Goal: Transaction & Acquisition: Purchase product/service

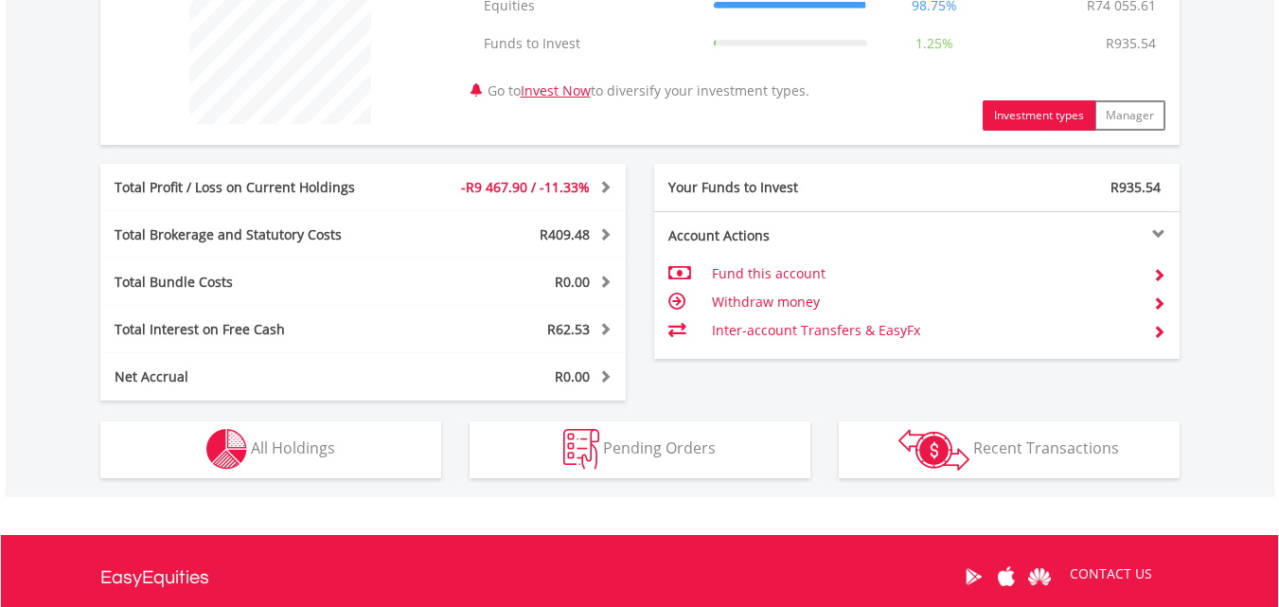
scroll to position [758, 0]
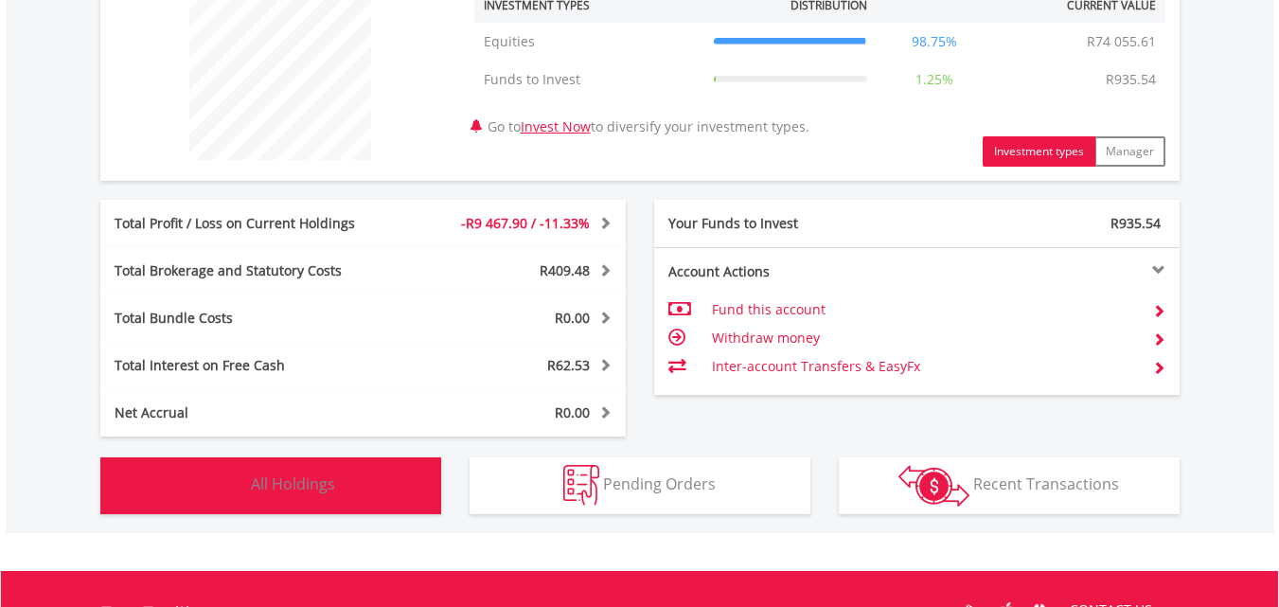
click at [314, 478] on span "All Holdings" at bounding box center [293, 483] width 84 height 21
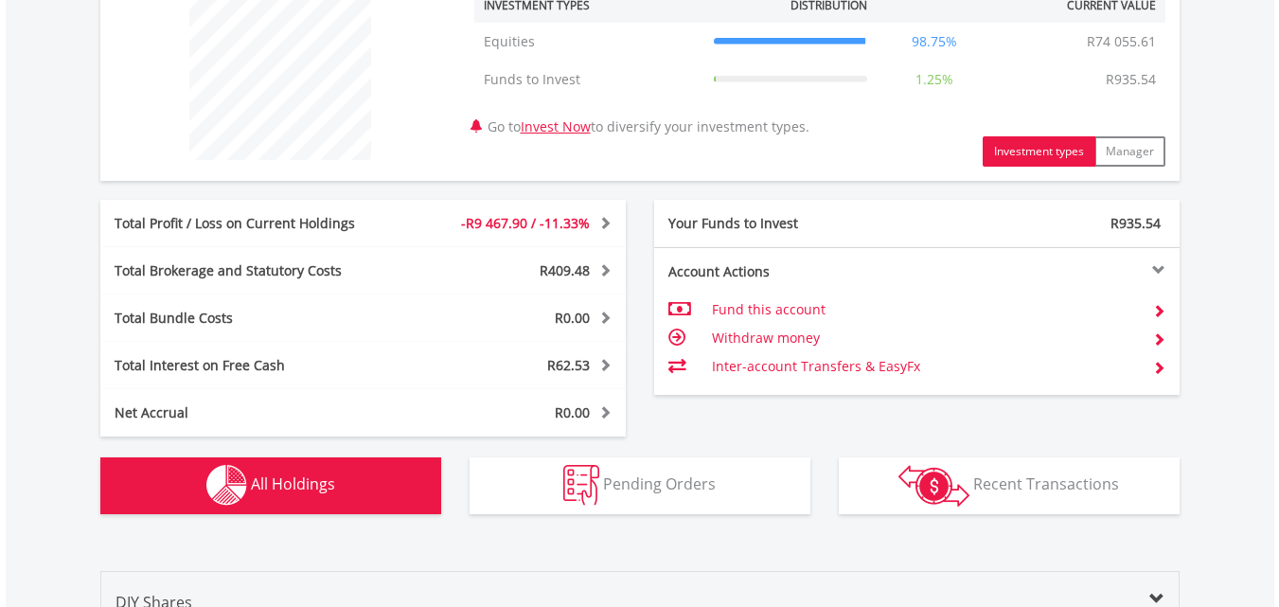
scroll to position [1329, 0]
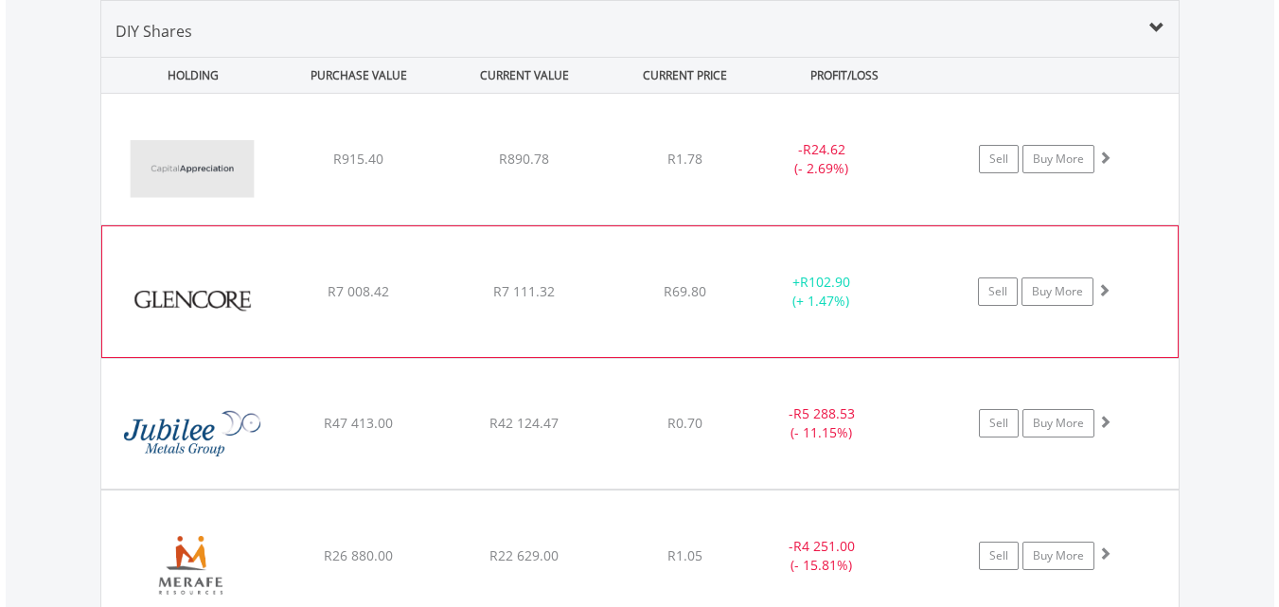
click at [285, 169] on div "R7 008.42" at bounding box center [358, 159] width 162 height 19
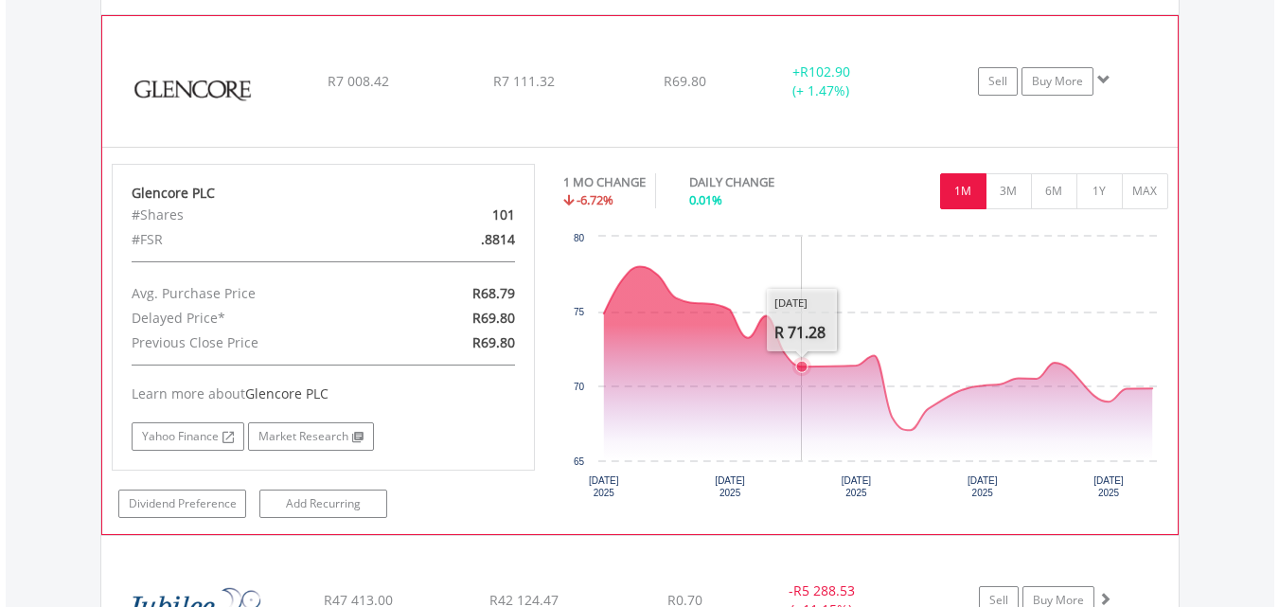
scroll to position [1518, 0]
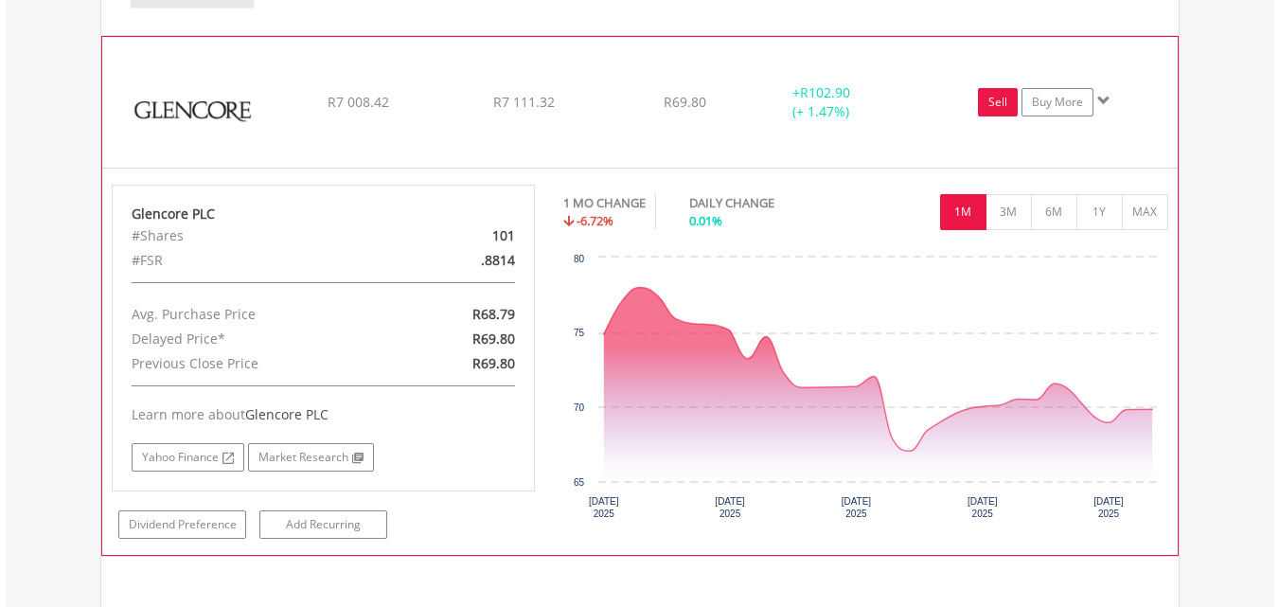
click at [993, 104] on link "Sell" at bounding box center [998, 102] width 40 height 28
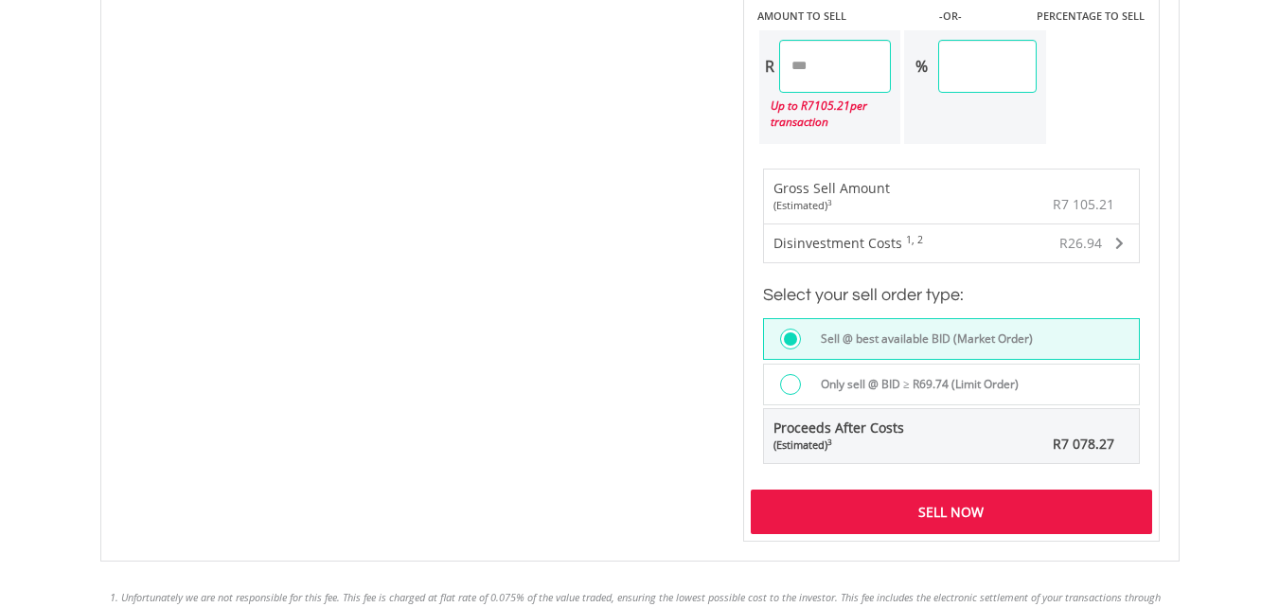
scroll to position [1326, 0]
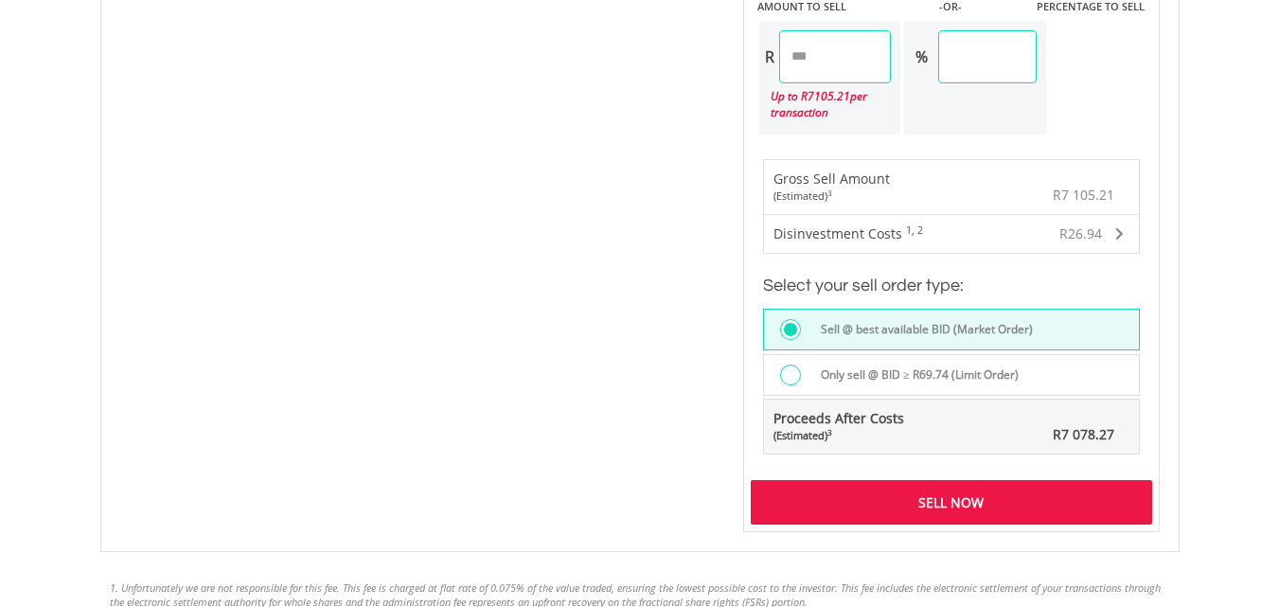
click at [985, 500] on div "Sell Now" at bounding box center [952, 502] width 402 height 44
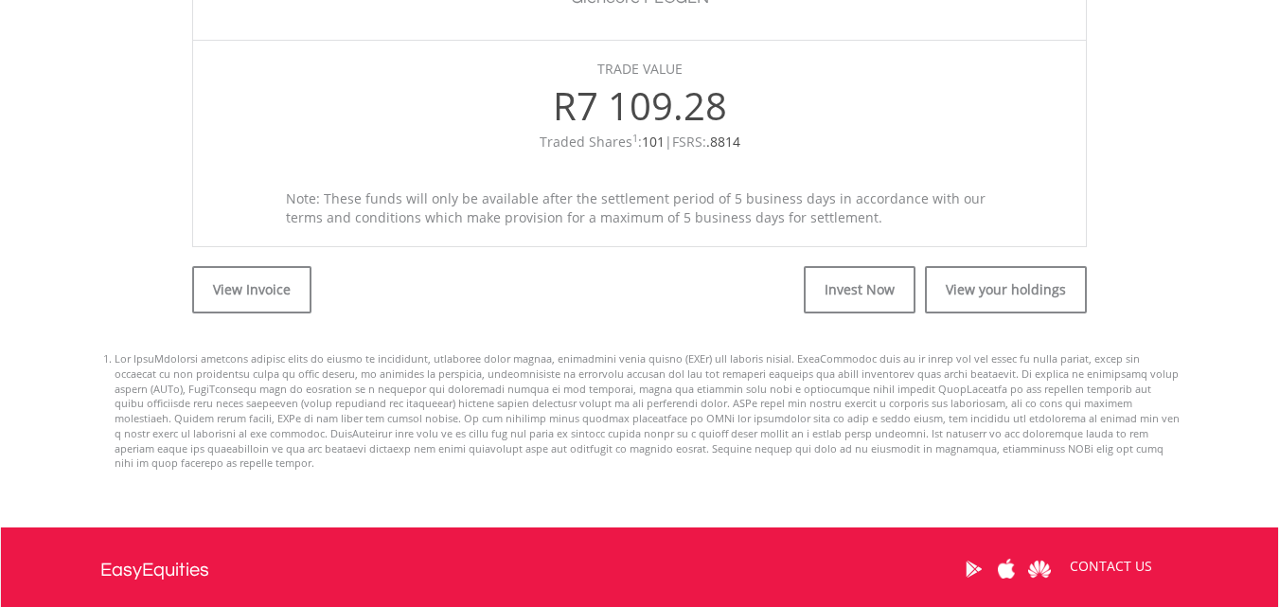
scroll to position [758, 0]
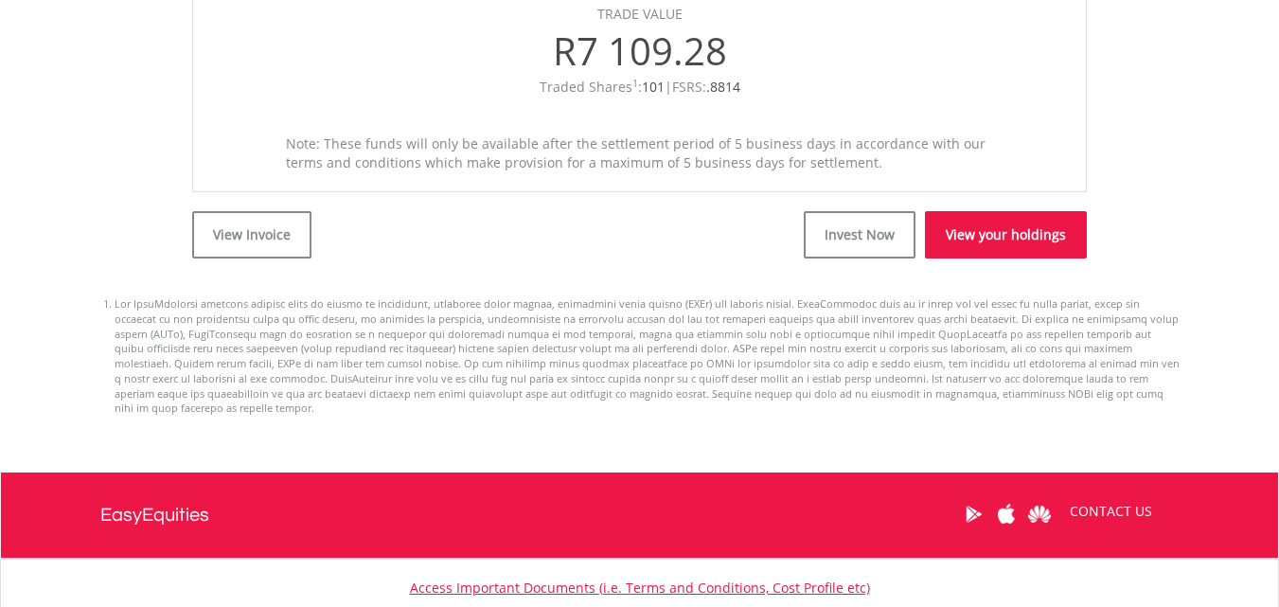
click at [989, 232] on link "View your holdings" at bounding box center [1006, 234] width 162 height 47
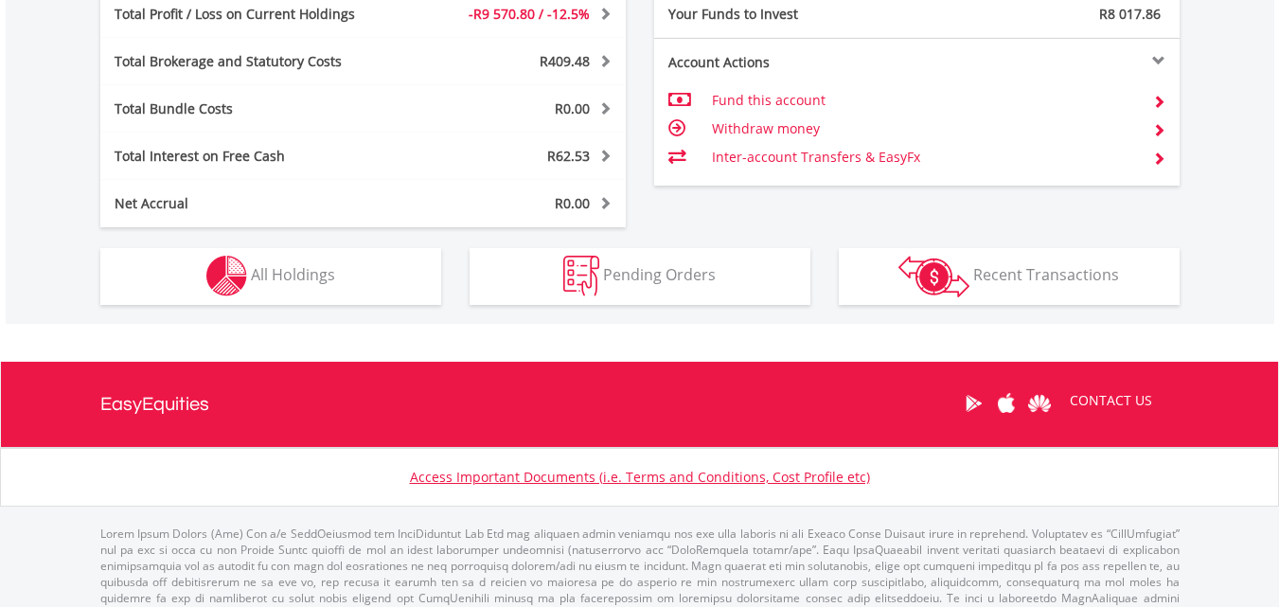
scroll to position [995, 0]
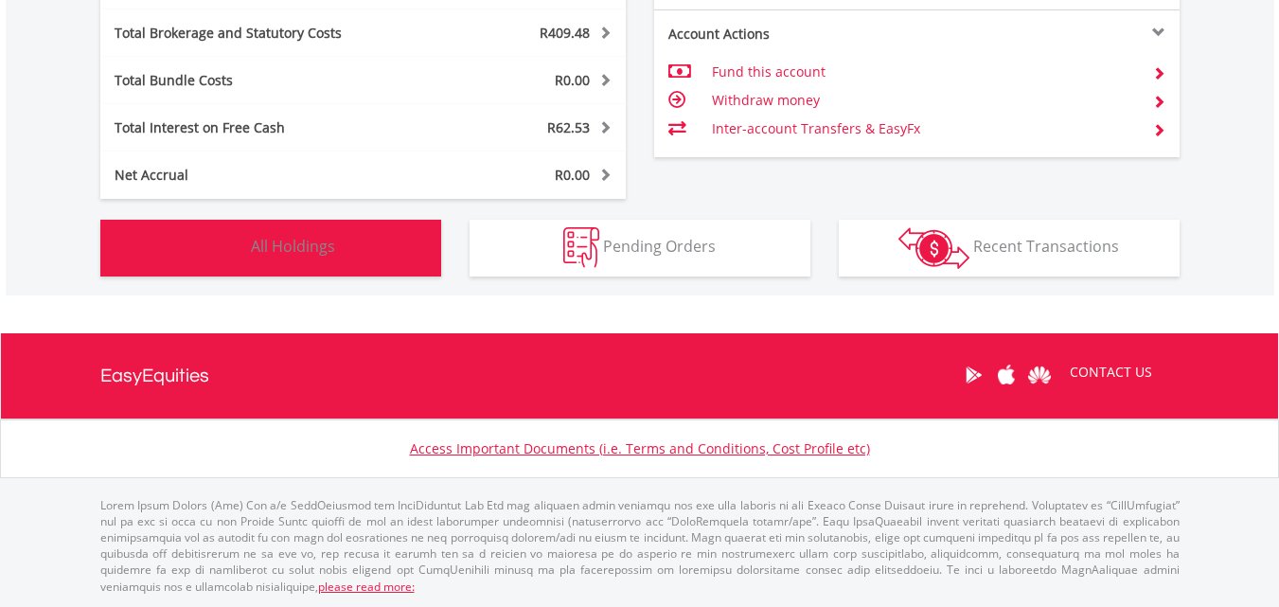
click at [340, 250] on button "Holdings All Holdings" at bounding box center [270, 248] width 341 height 57
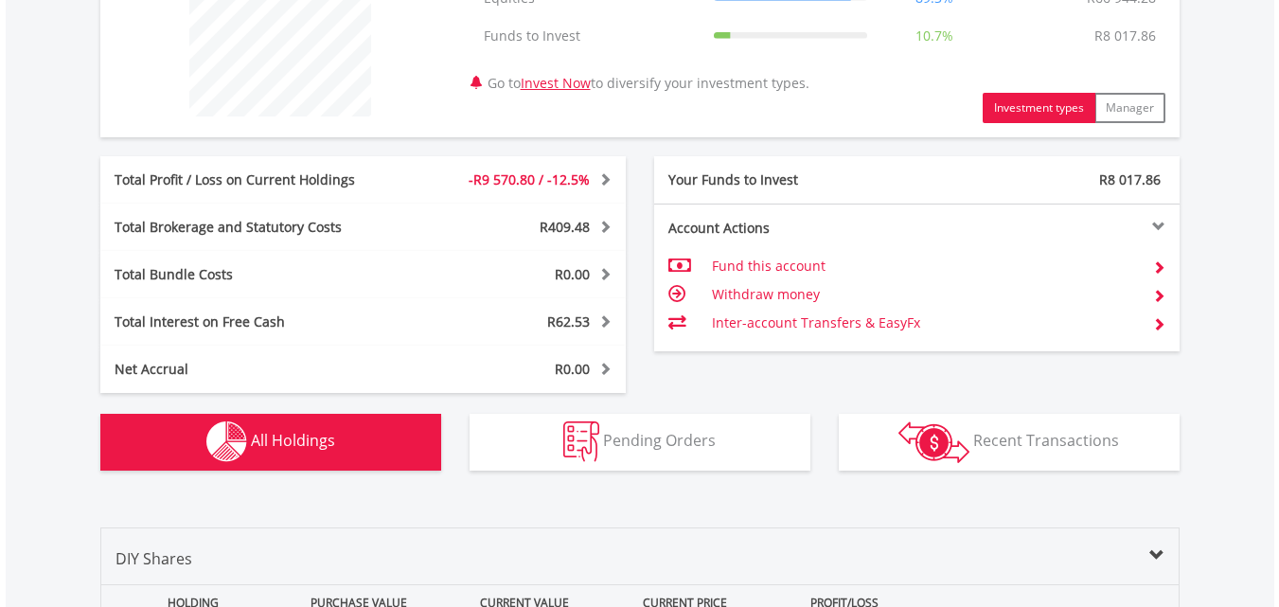
scroll to position [760, 0]
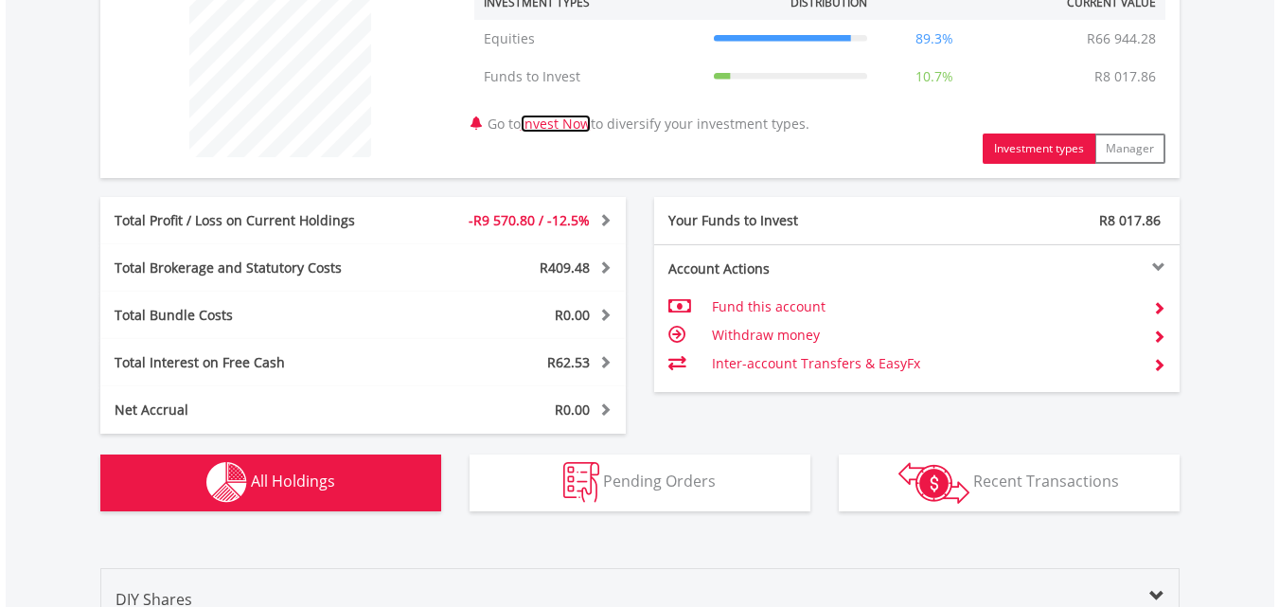
click at [557, 120] on link "Invest Now" at bounding box center [556, 124] width 70 height 18
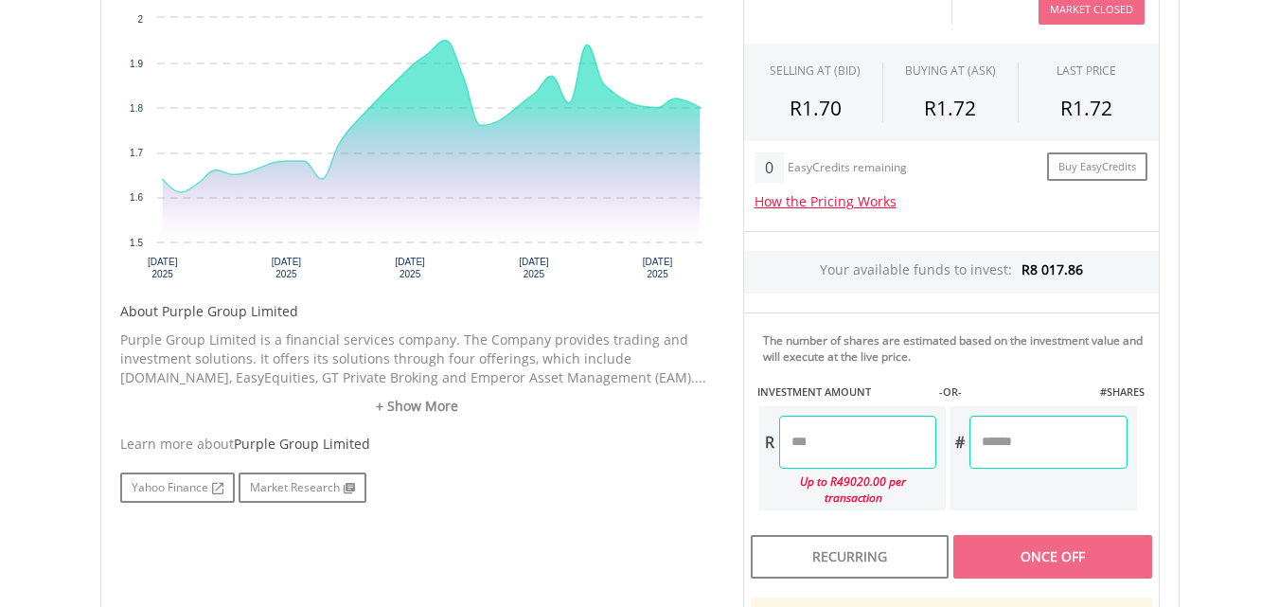
scroll to position [758, 0]
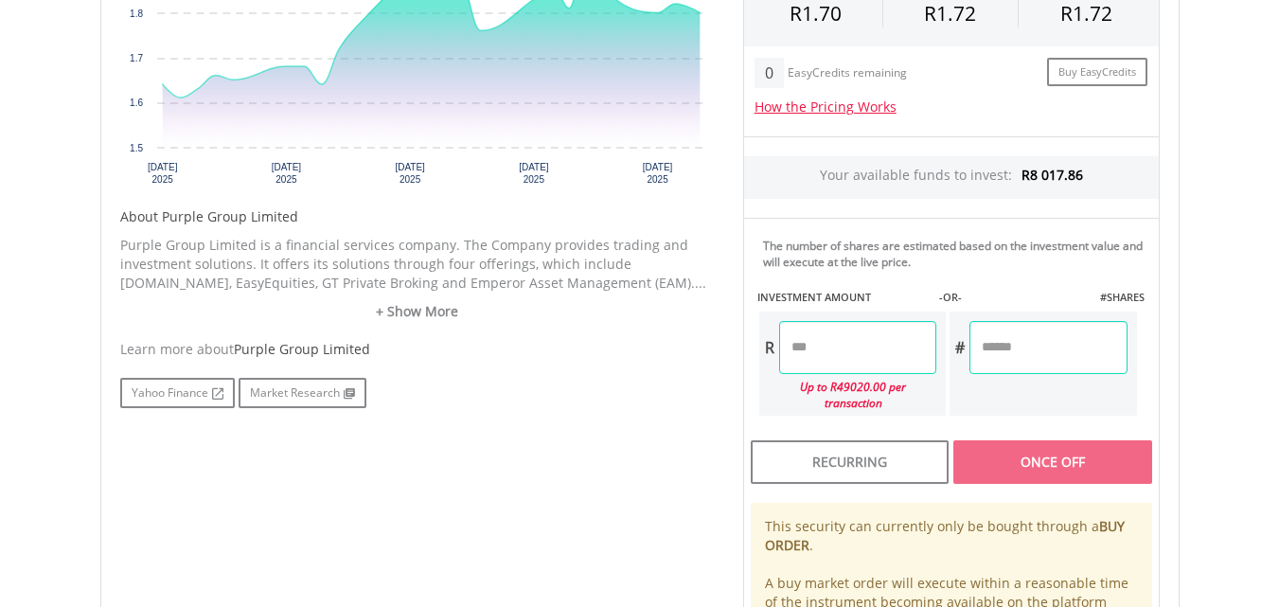
click at [831, 352] on input "number" at bounding box center [857, 347] width 157 height 53
click at [1093, 360] on div "Last Updated Price: 15-min. Delay* Price Update Cost: 0 Credits Market Closed S…" at bounding box center [951, 280] width 445 height 860
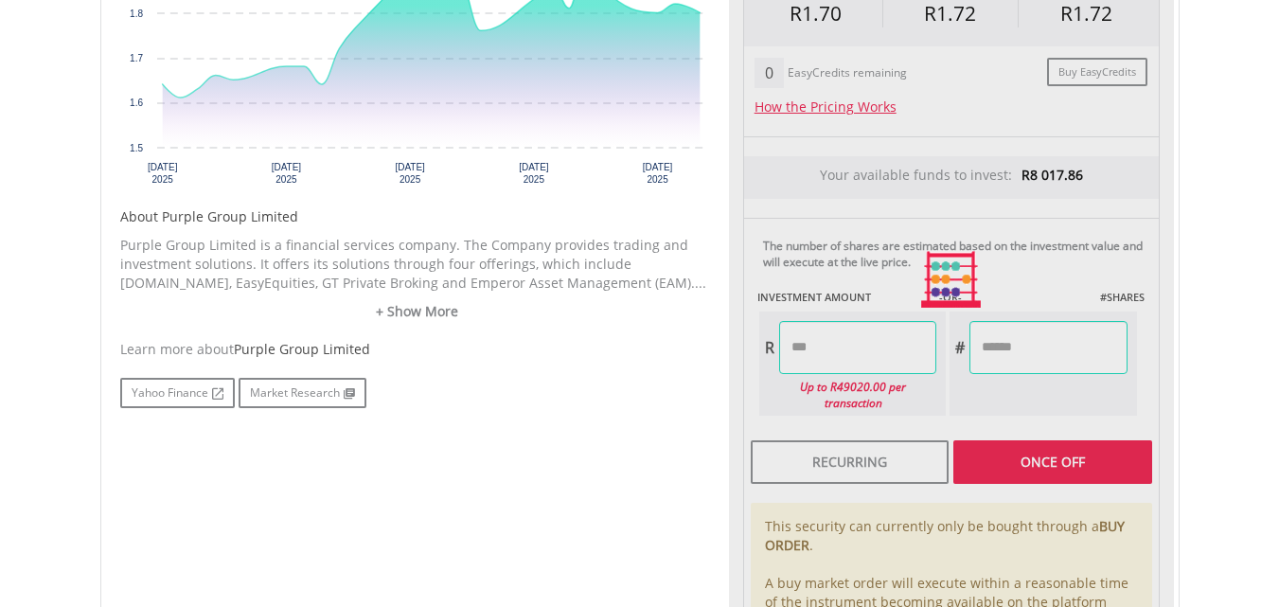
type input "*******"
type input "*********"
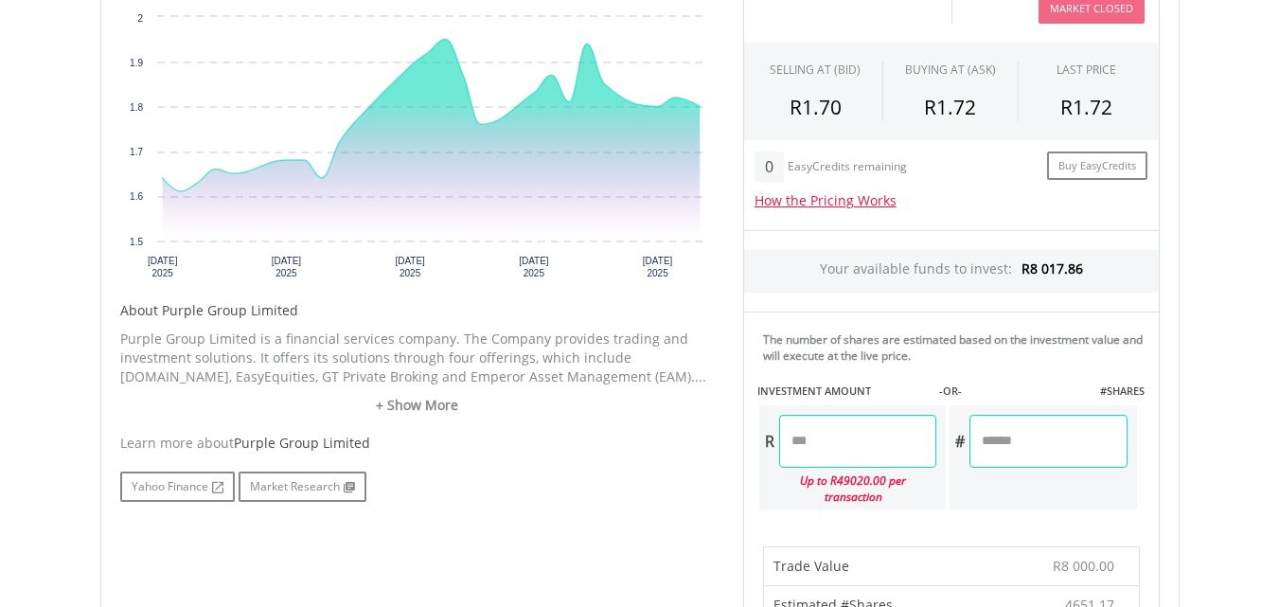
scroll to position [663, 0]
click at [848, 440] on input "*******" at bounding box center [857, 442] width 157 height 53
type input "*"
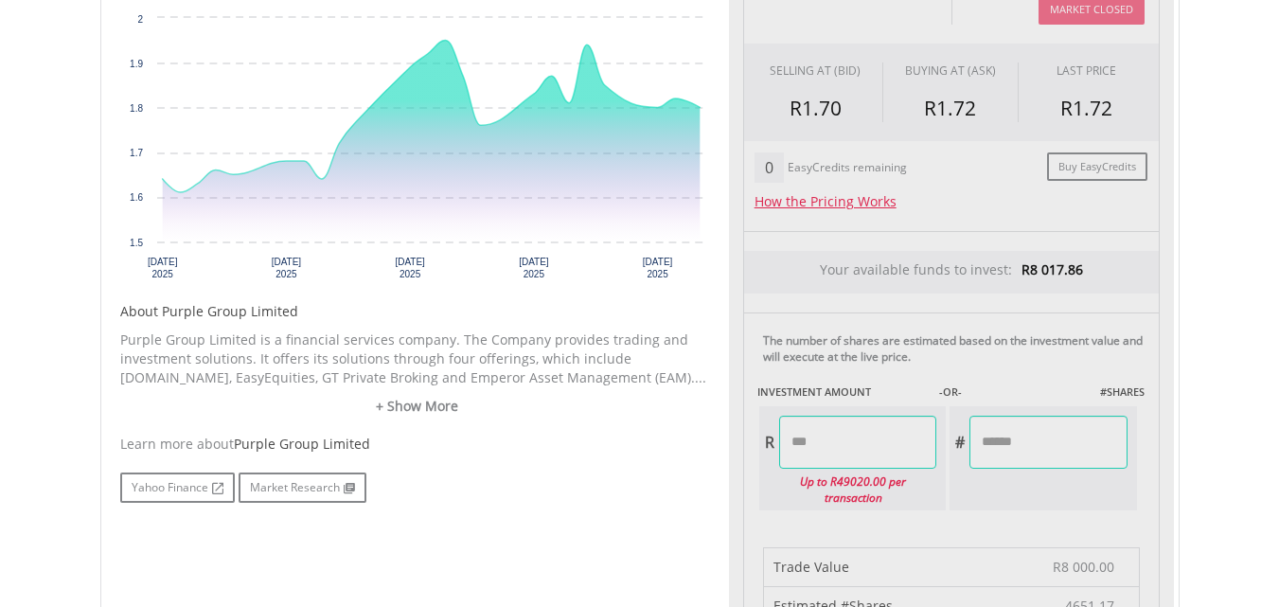
type input "*******"
type input "********"
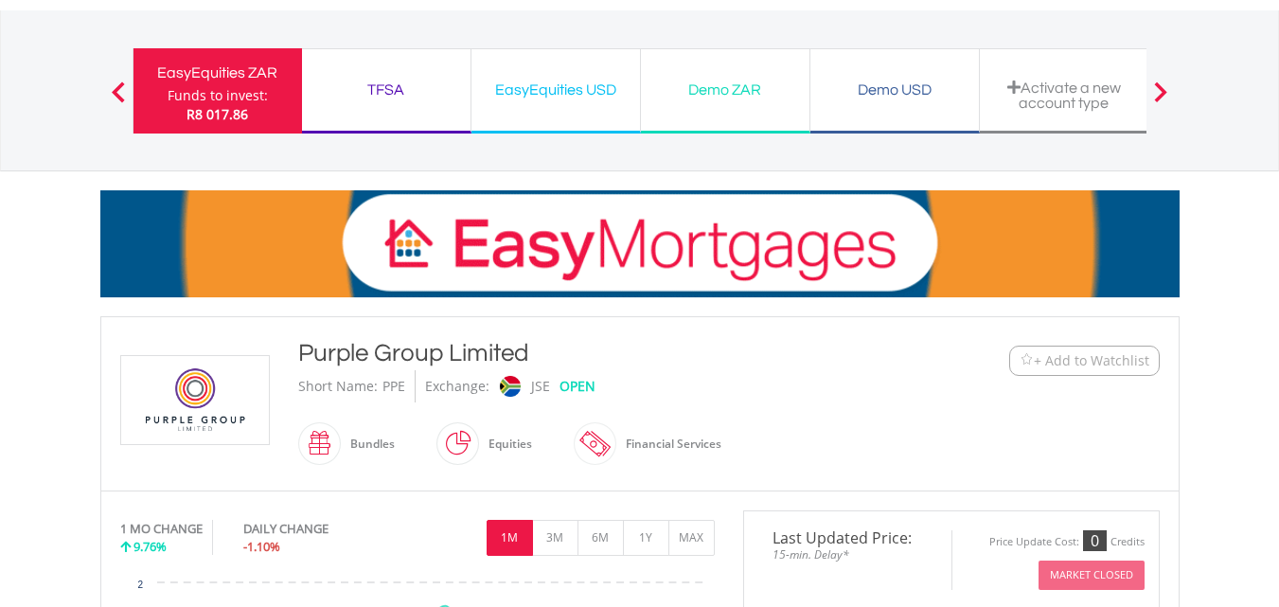
scroll to position [0, 0]
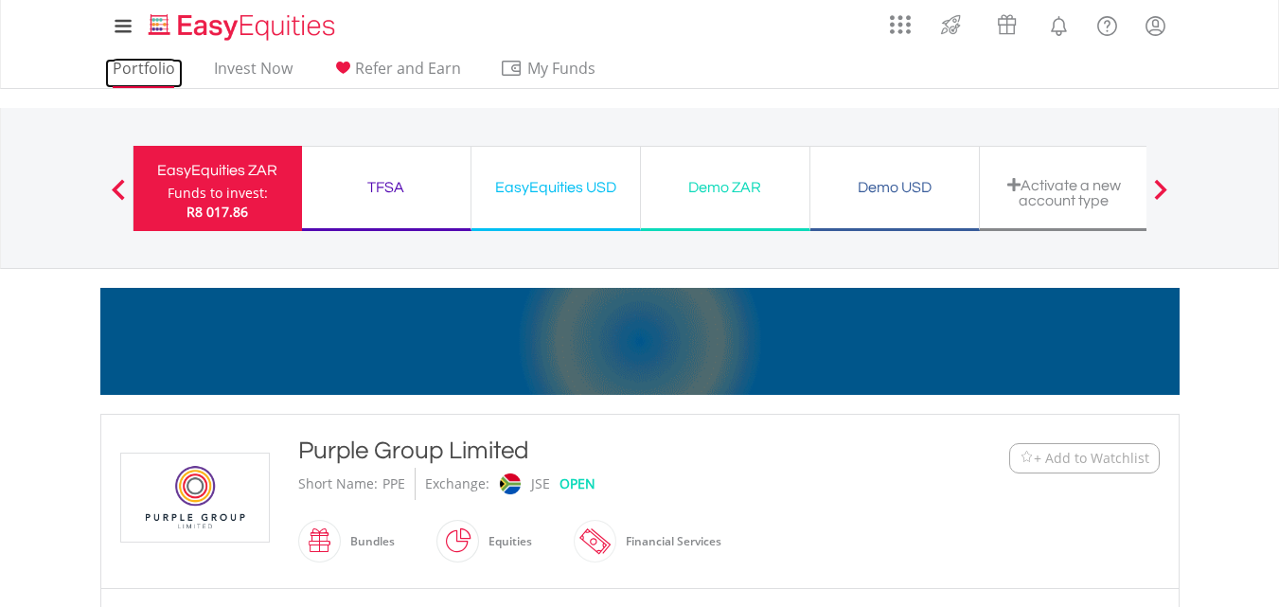
click at [138, 64] on link "Portfolio" at bounding box center [144, 73] width 78 height 29
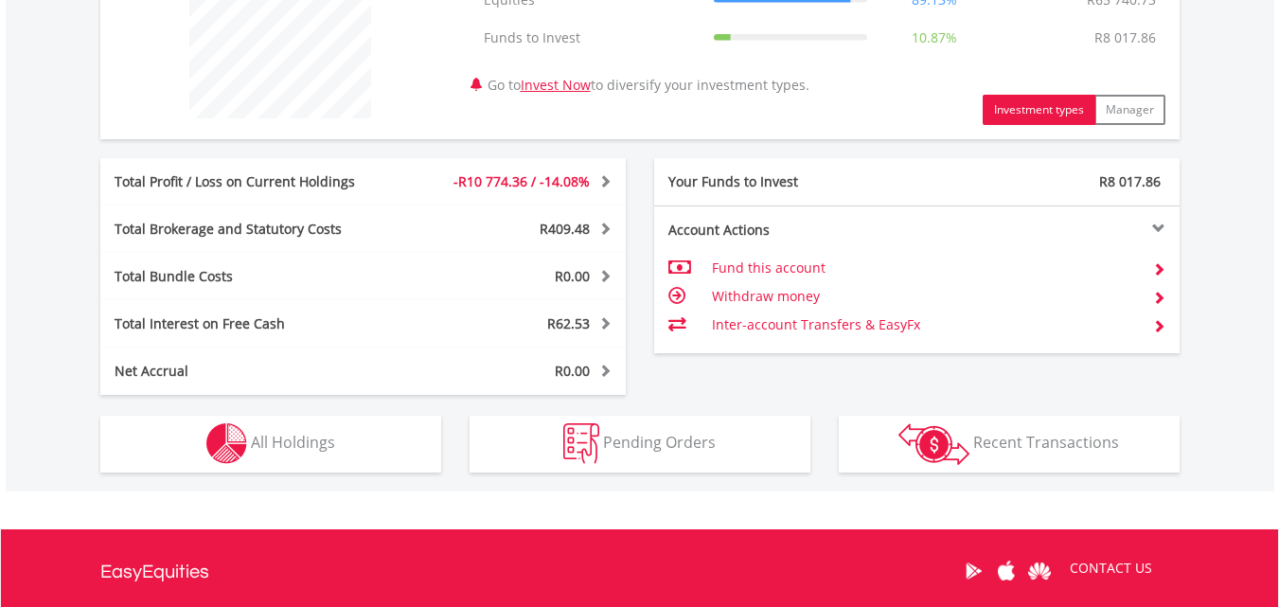
scroll to position [758, 0]
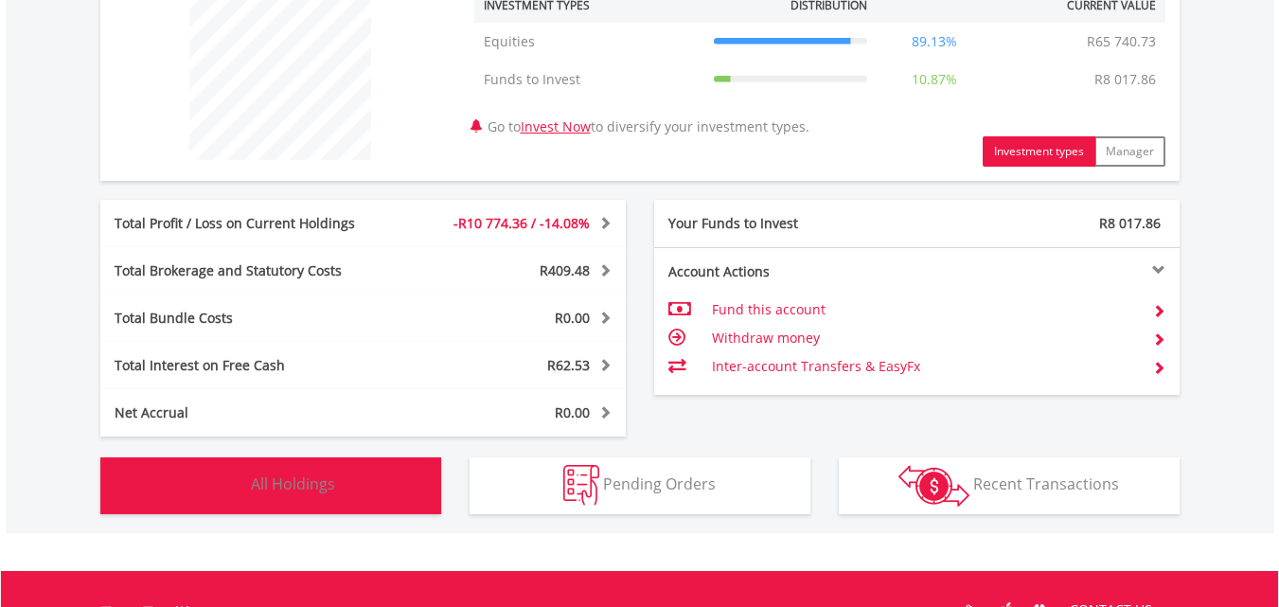
click at [331, 479] on span "All Holdings" at bounding box center [293, 483] width 84 height 21
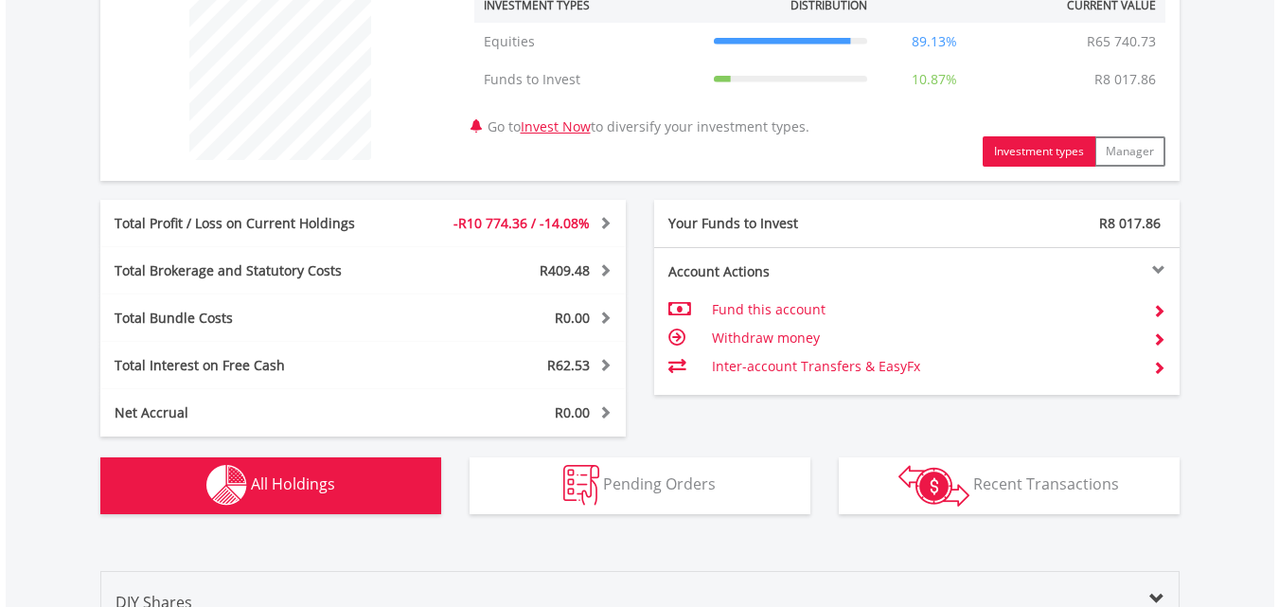
scroll to position [1329, 0]
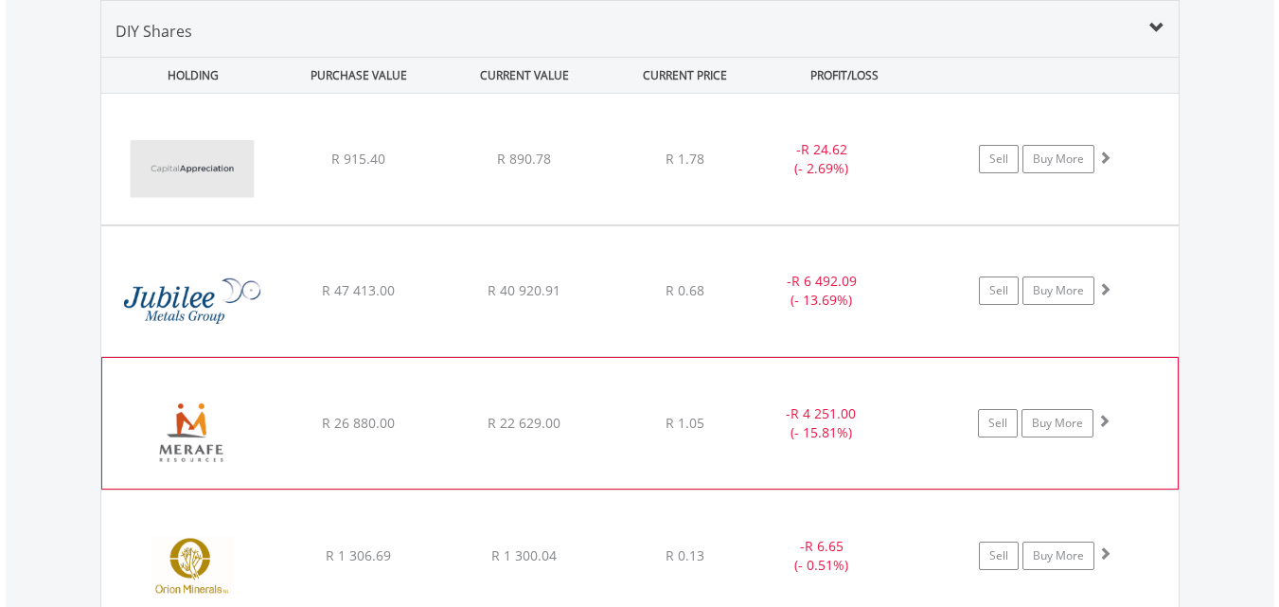
click at [277, 224] on div "﻿ Merafe Resources Limited R 26 880.00 R 22 629.00 R 1.05 - R 4 251.00 (- 15.81…" at bounding box center [640, 159] width 1078 height 131
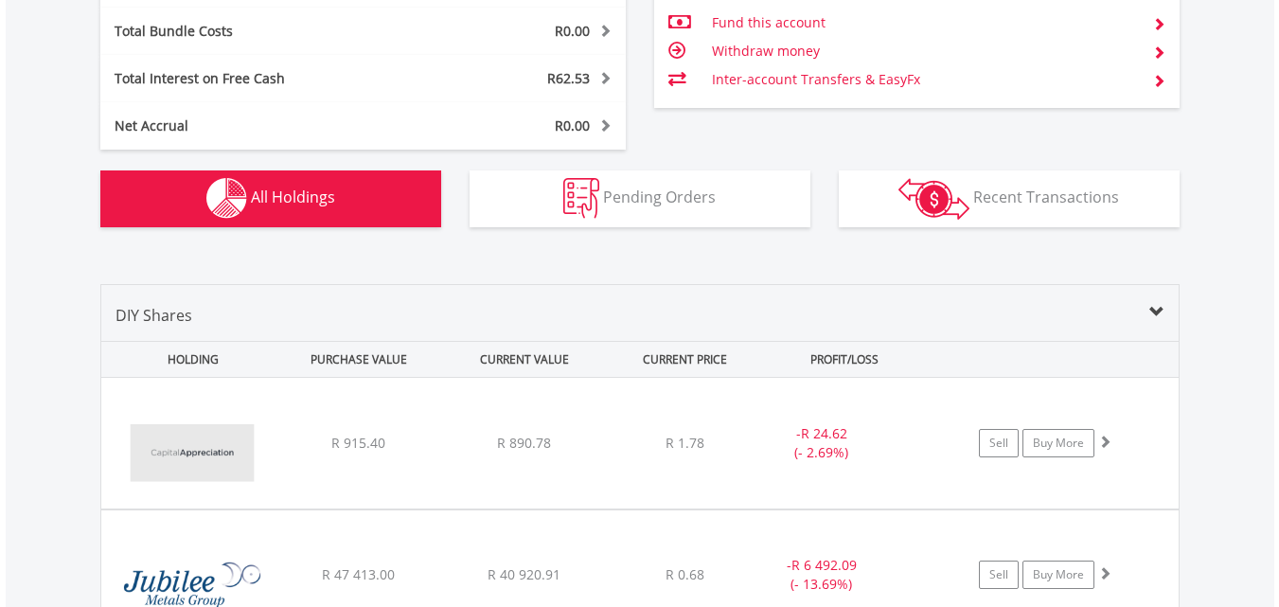
scroll to position [855, 0]
